Goal: Information Seeking & Learning: Learn about a topic

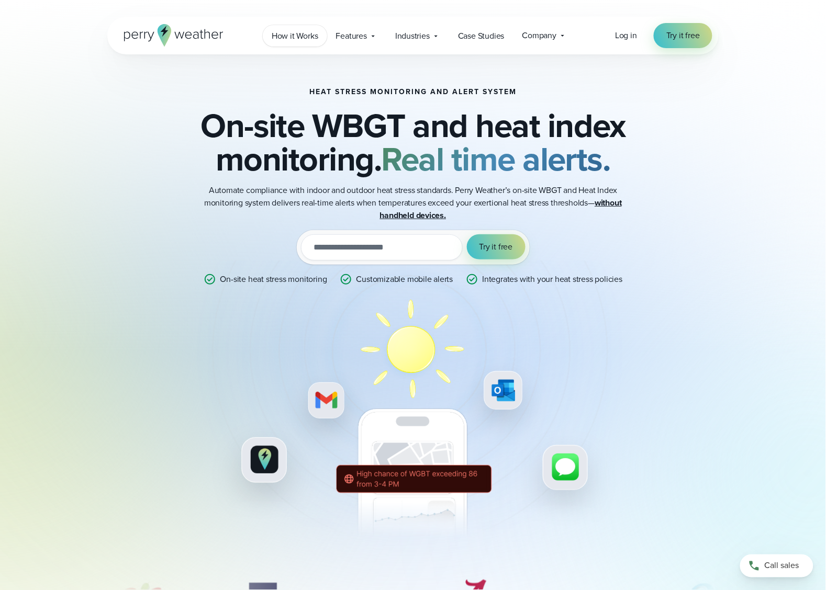
click at [294, 32] on span "How it Works" at bounding box center [295, 36] width 47 height 13
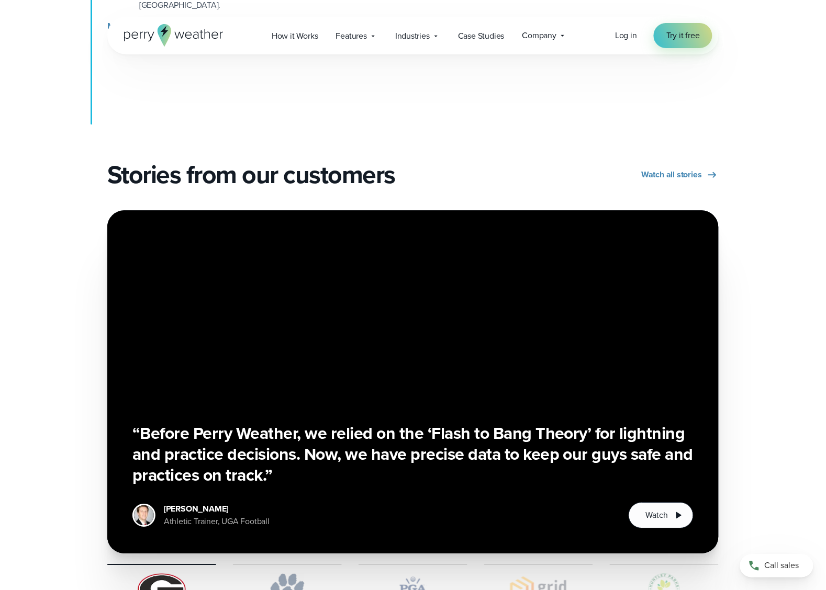
scroll to position [1505, 0]
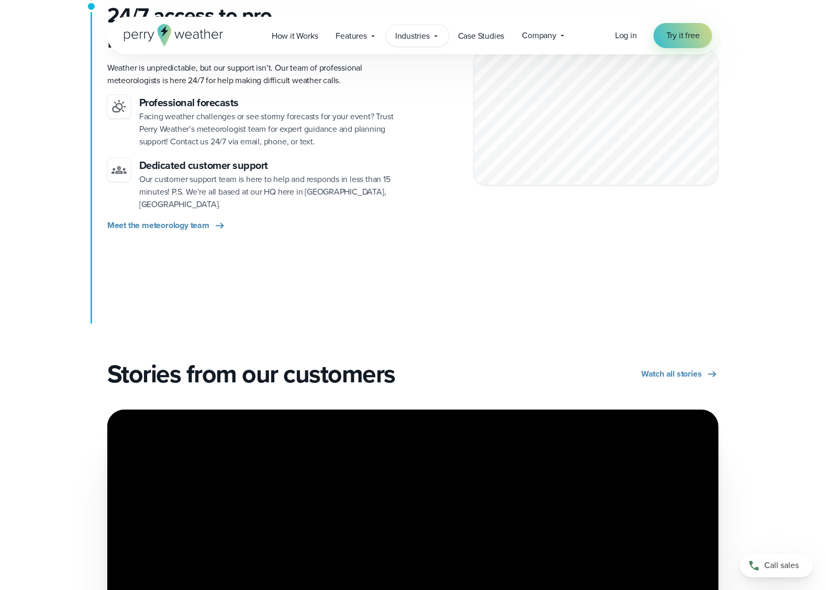
click at [422, 33] on span "Industries" at bounding box center [412, 36] width 35 height 13
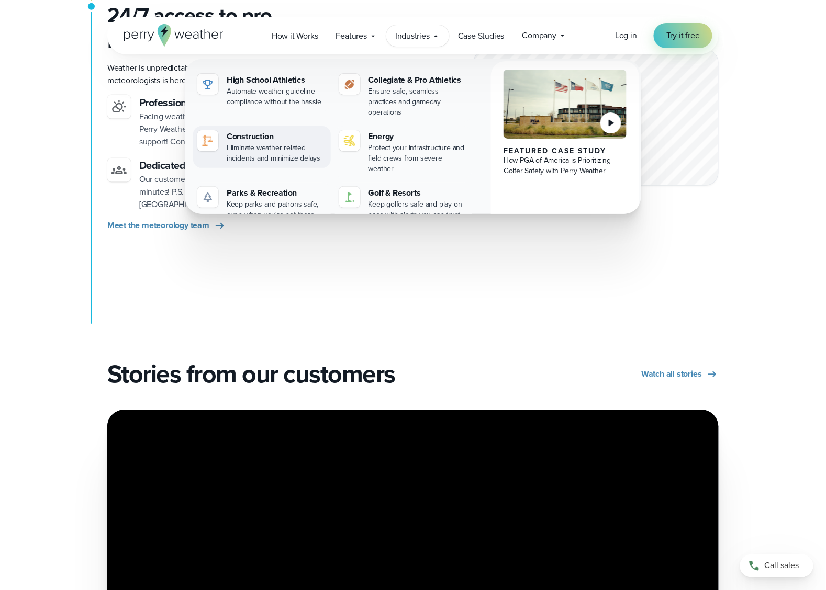
click at [255, 146] on div "Eliminate weather related incidents and minimize delays" at bounding box center [277, 153] width 100 height 21
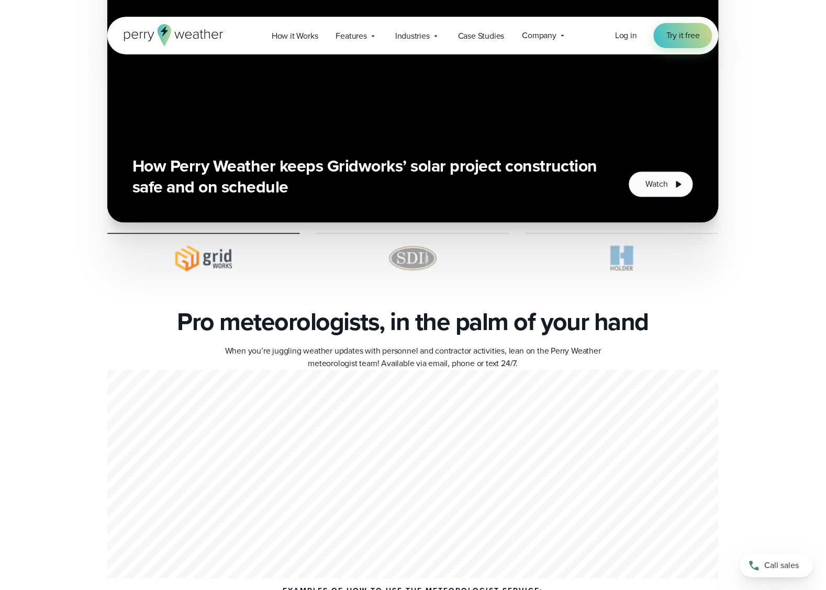
scroll to position [4057, 0]
